Goal: Find specific page/section: Find specific page/section

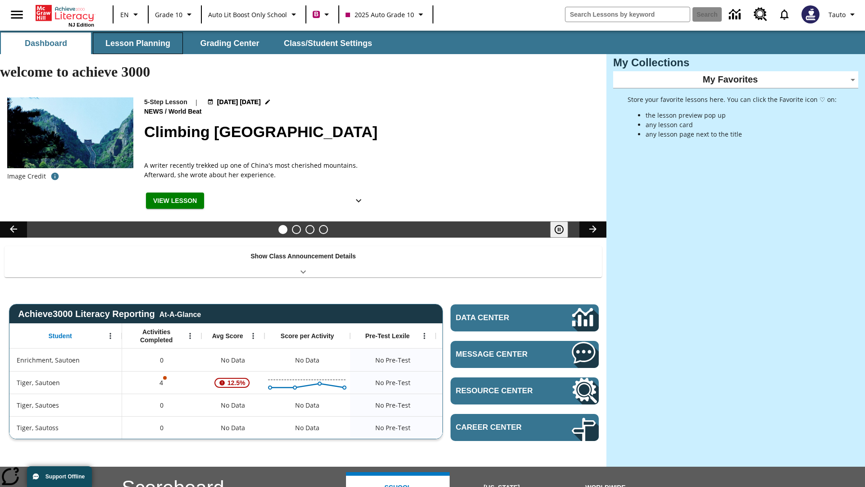
click at [138, 43] on button "Lesson Planning" at bounding box center [138, 43] width 90 height 22
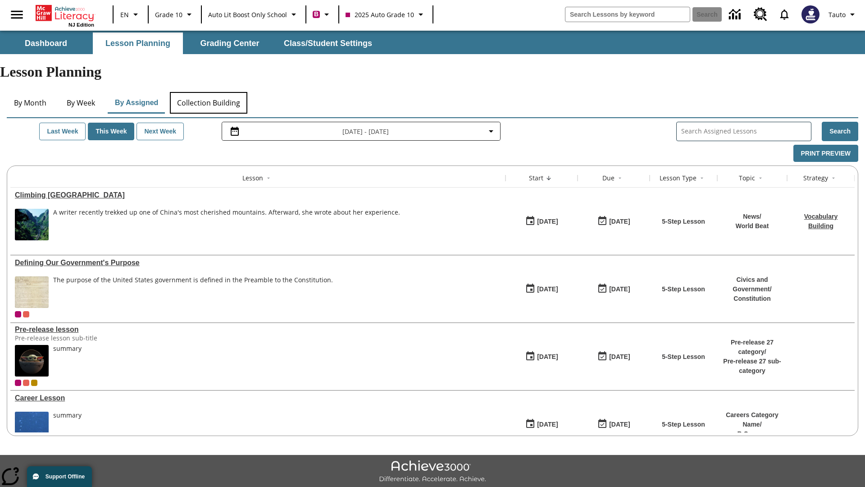
click at [208, 92] on button "Collection Building" at bounding box center [209, 103] width 78 height 22
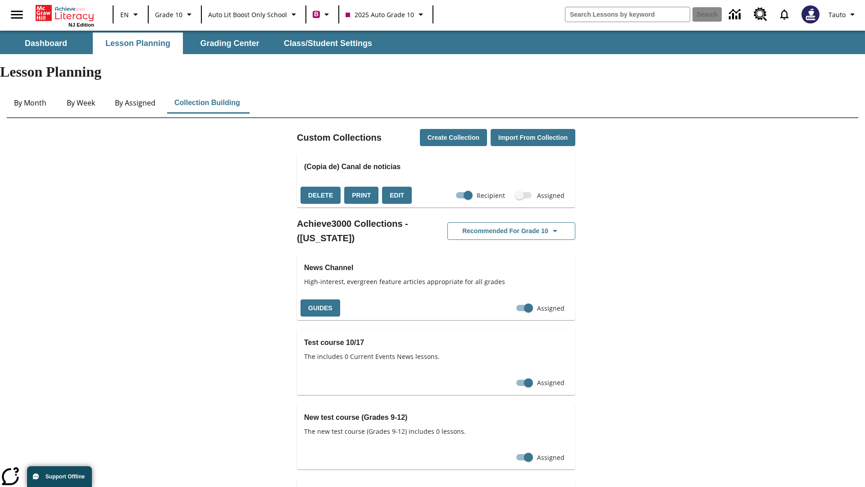
checkbox input "true"
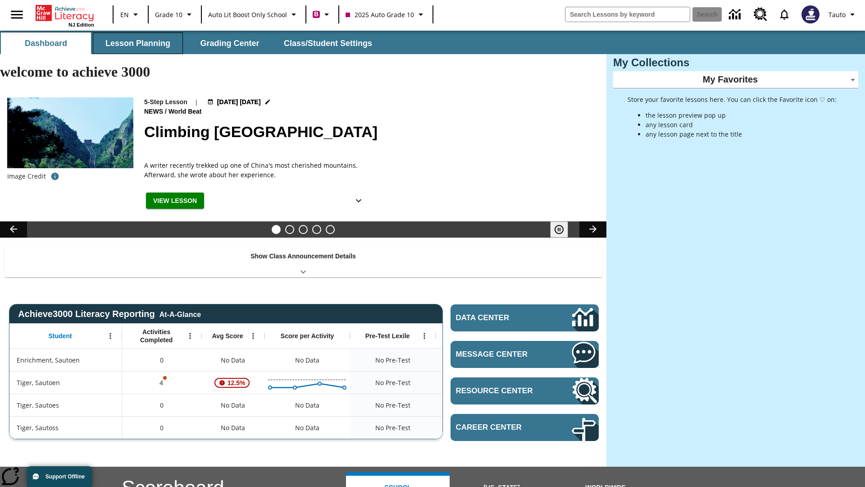
click at [138, 43] on button "Lesson Planning" at bounding box center [138, 43] width 90 height 22
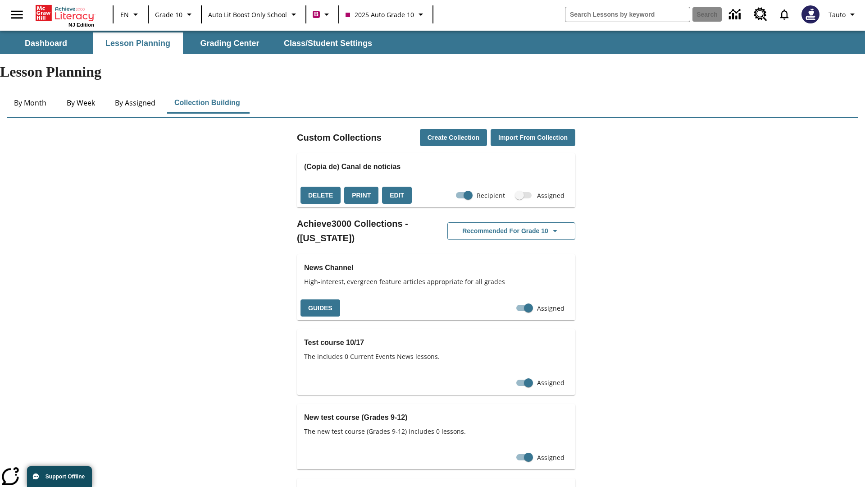
checkbox input "false"
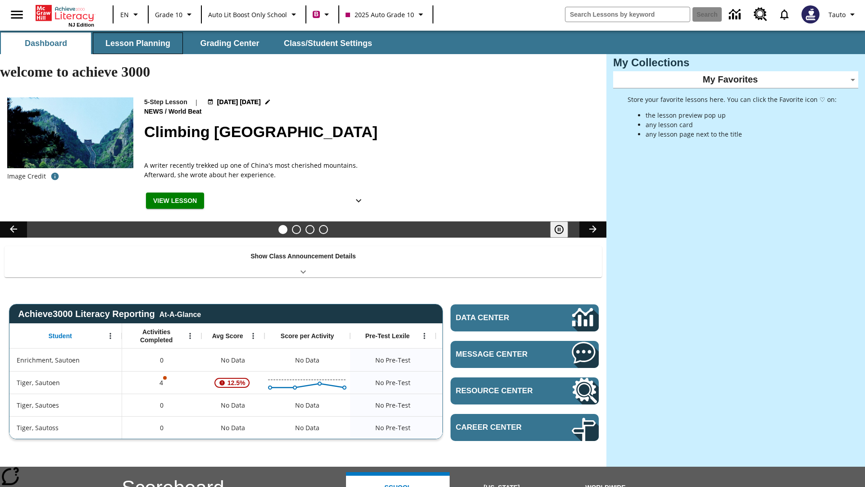
click at [138, 43] on button "Lesson Planning" at bounding box center [138, 43] width 90 height 22
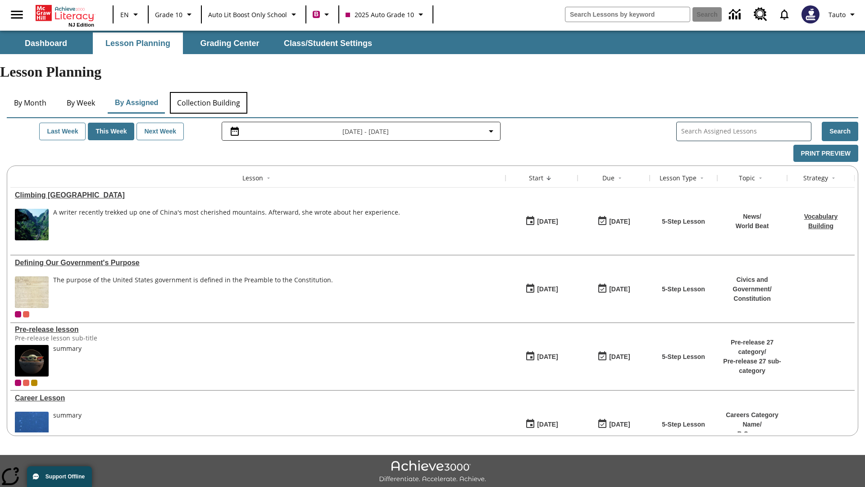
click at [208, 92] on button "Collection Building" at bounding box center [209, 103] width 78 height 22
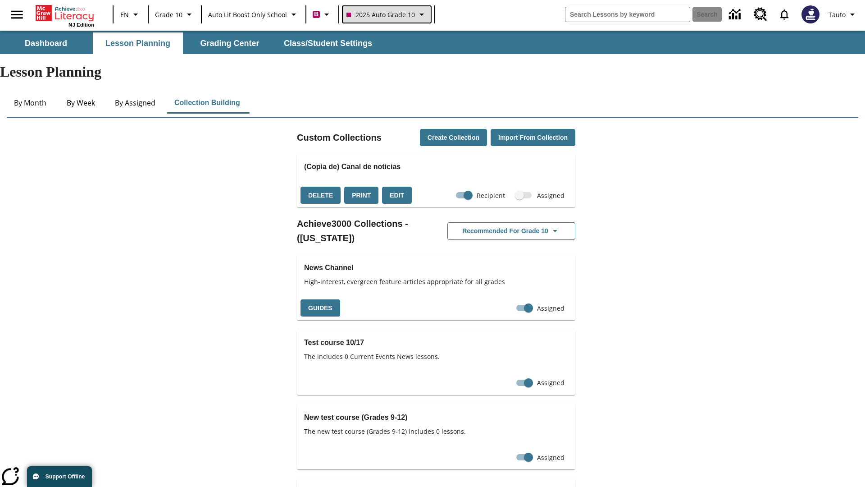
click at [386, 14] on span "2025 Auto Grade 10" at bounding box center [381, 14] width 69 height 9
